Goal: Use online tool/utility: Utilize a website feature to perform a specific function

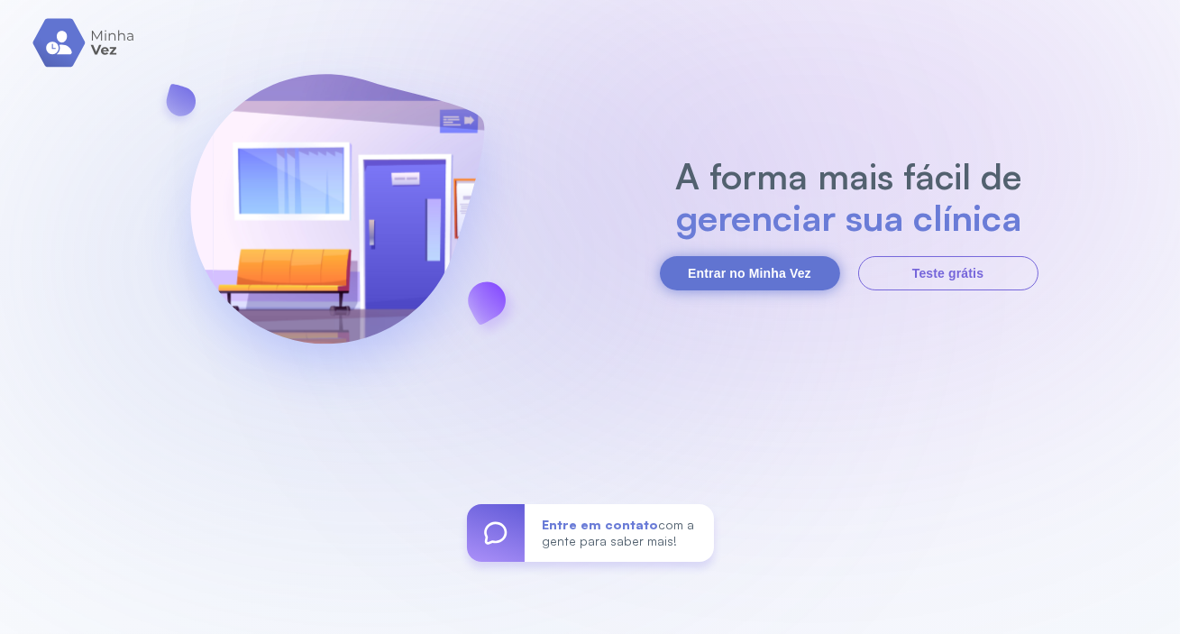
click at [729, 275] on button "Entrar no Minha Vez" at bounding box center [750, 273] width 180 height 34
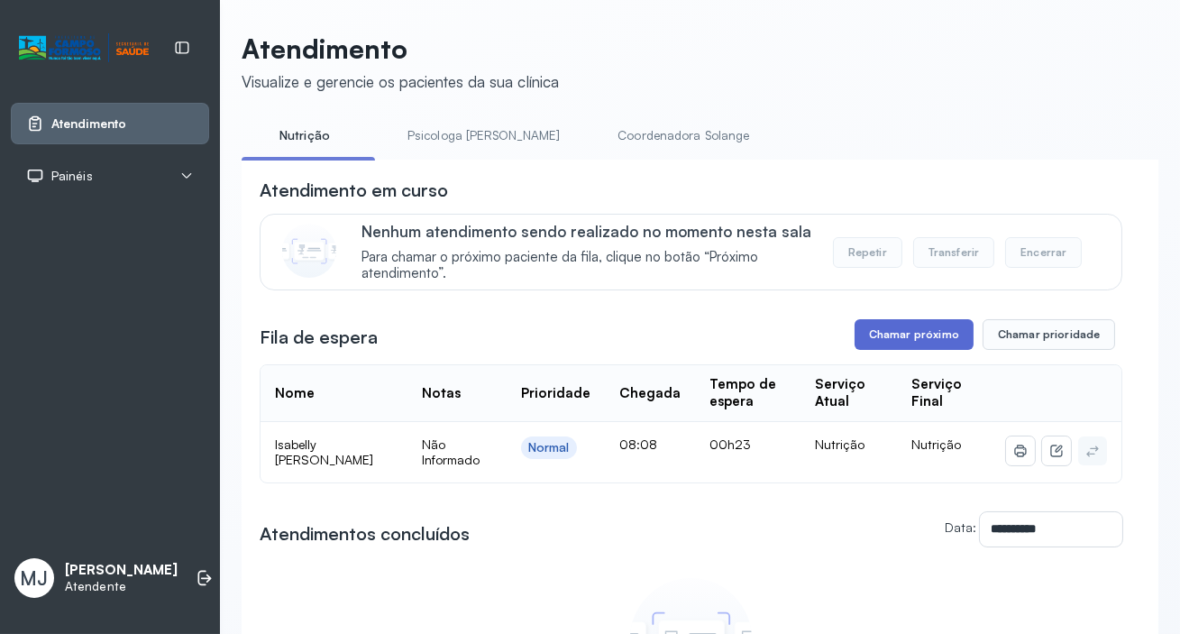
click at [905, 330] on button "Chamar próximo" at bounding box center [914, 334] width 119 height 31
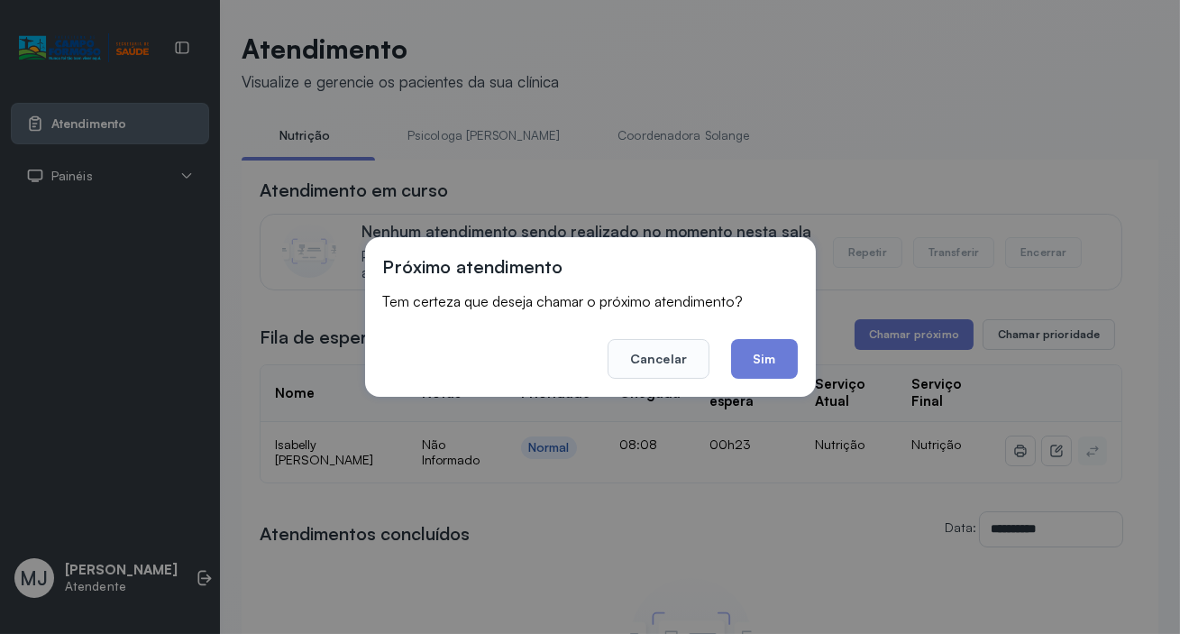
drag, startPoint x: 765, startPoint y: 368, endPoint x: 701, endPoint y: 243, distance: 140.7
click at [764, 364] on button "Sim" at bounding box center [764, 359] width 66 height 40
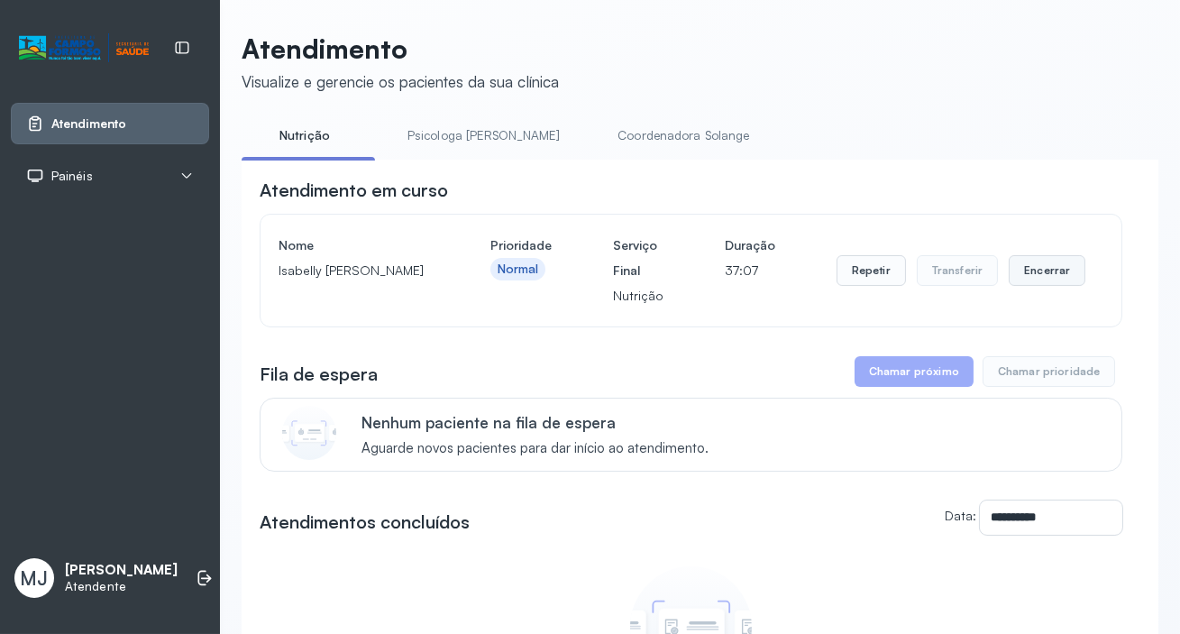
click at [1034, 286] on button "Encerrar" at bounding box center [1047, 270] width 77 height 31
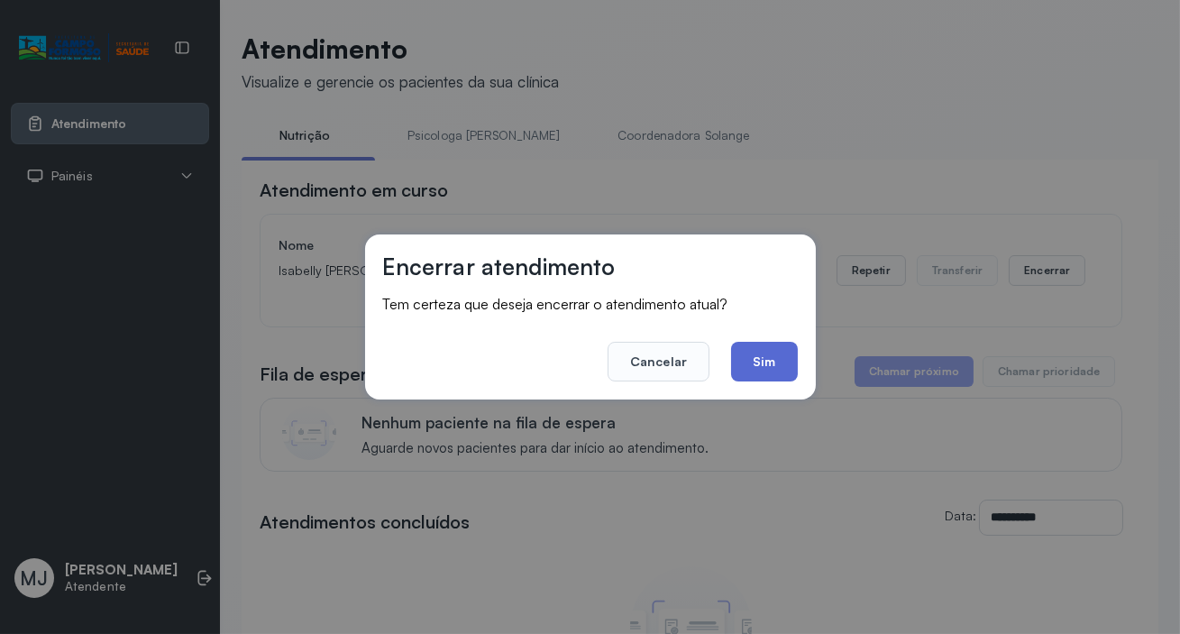
click at [764, 359] on button "Sim" at bounding box center [764, 362] width 66 height 40
